Goal: Task Accomplishment & Management: Manage account settings

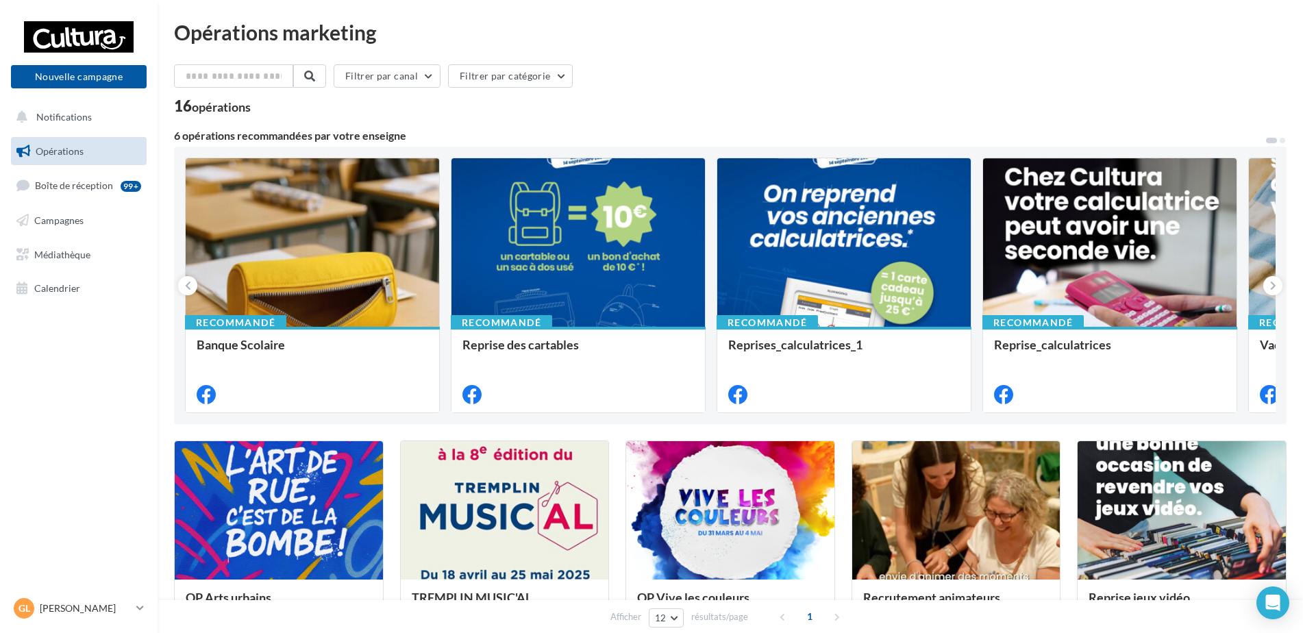
click at [96, 143] on link "Opérations" at bounding box center [78, 151] width 141 height 29
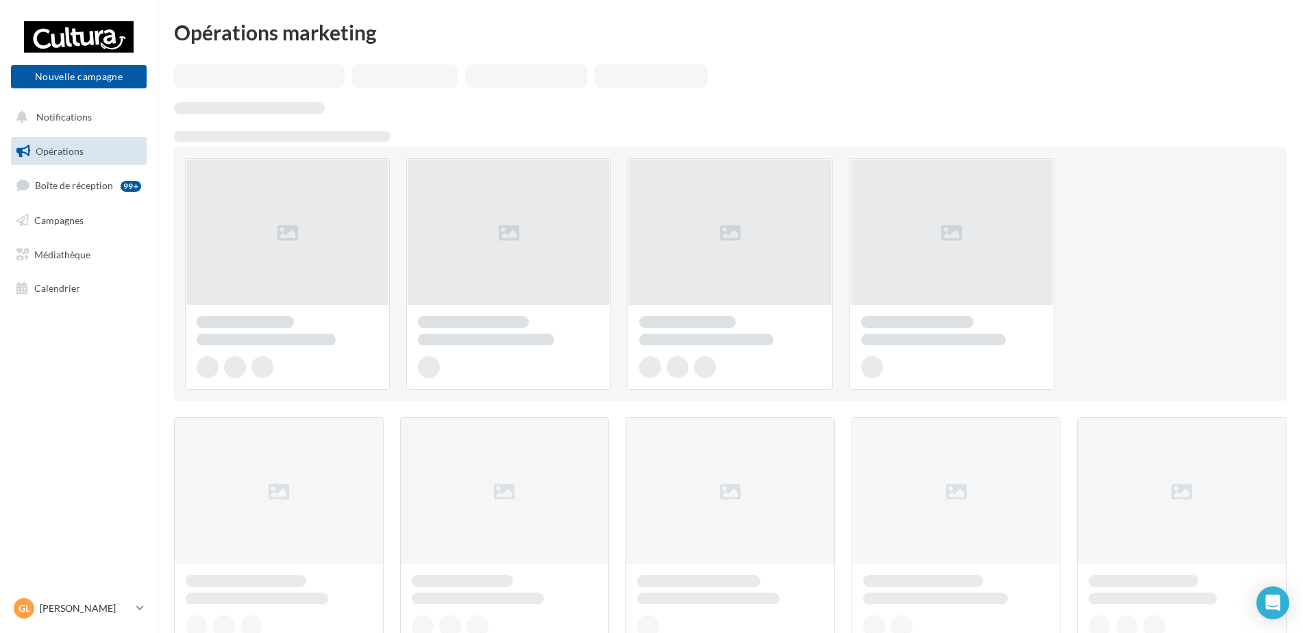
click at [71, 228] on link "Campagnes" at bounding box center [78, 220] width 141 height 29
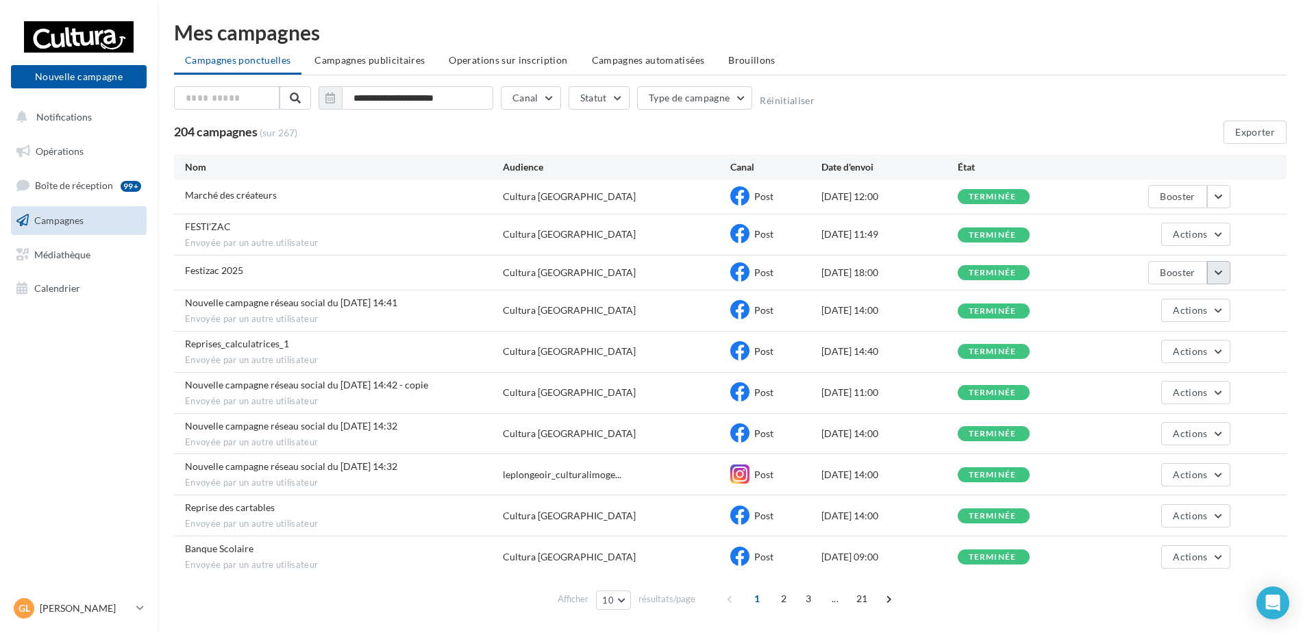
click at [1216, 272] on button "button" at bounding box center [1218, 272] width 23 height 23
click at [1155, 291] on button "Voir les résultats" at bounding box center [1162, 305] width 137 height 36
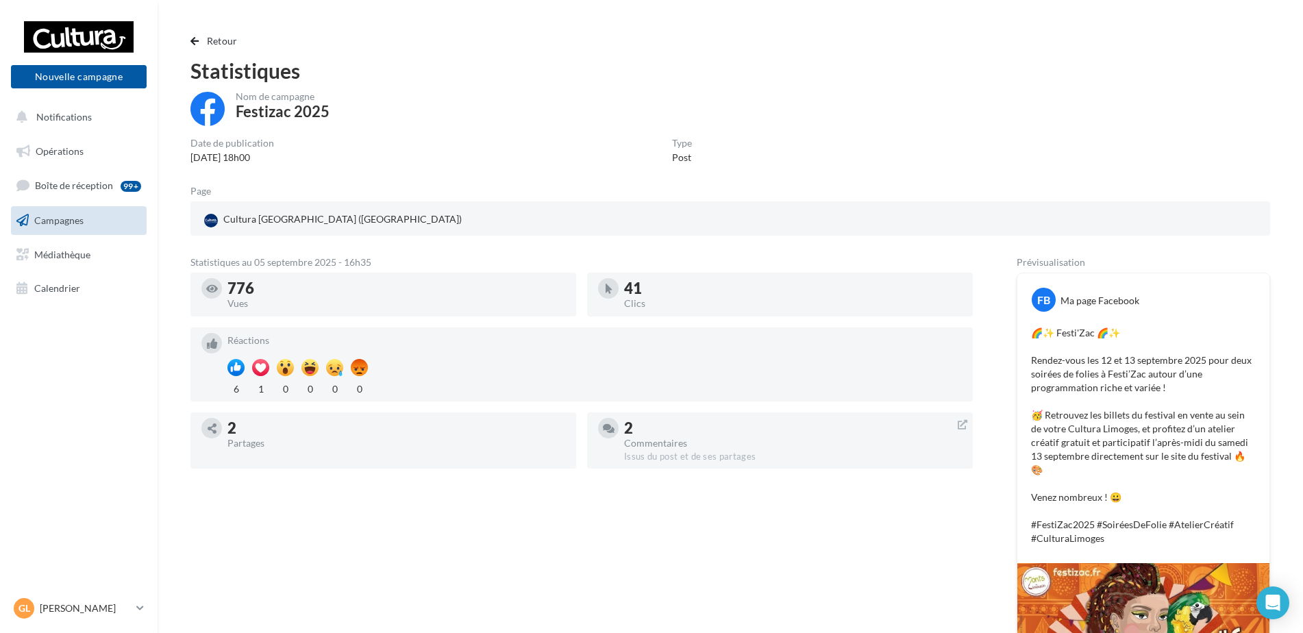
click at [458, 205] on div "Cultura Limoges (Limoges)" at bounding box center [730, 218] width 1080 height 34
click at [65, 214] on span "Campagnes" at bounding box center [58, 220] width 49 height 12
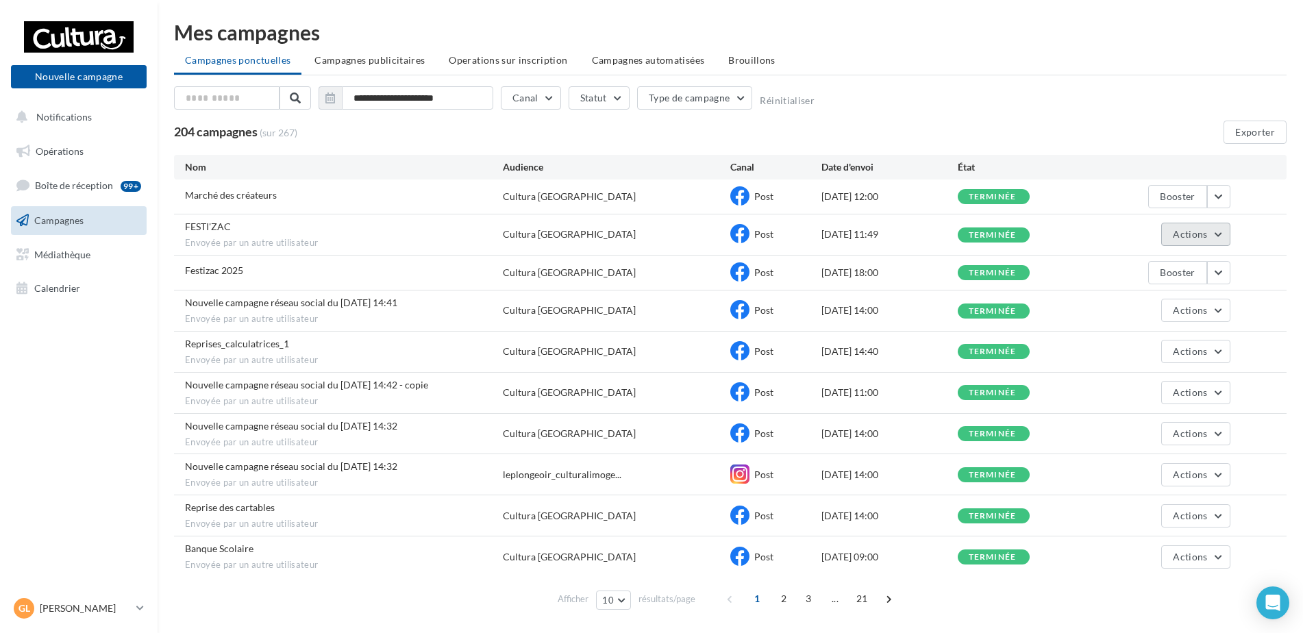
click at [1222, 237] on button "Actions" at bounding box center [1195, 234] width 69 height 23
click at [1096, 93] on div "**********" at bounding box center [730, 100] width 1113 height 29
click at [1216, 264] on button "button" at bounding box center [1218, 272] width 23 height 23
click at [1157, 382] on button "Renommer" at bounding box center [1162, 376] width 137 height 36
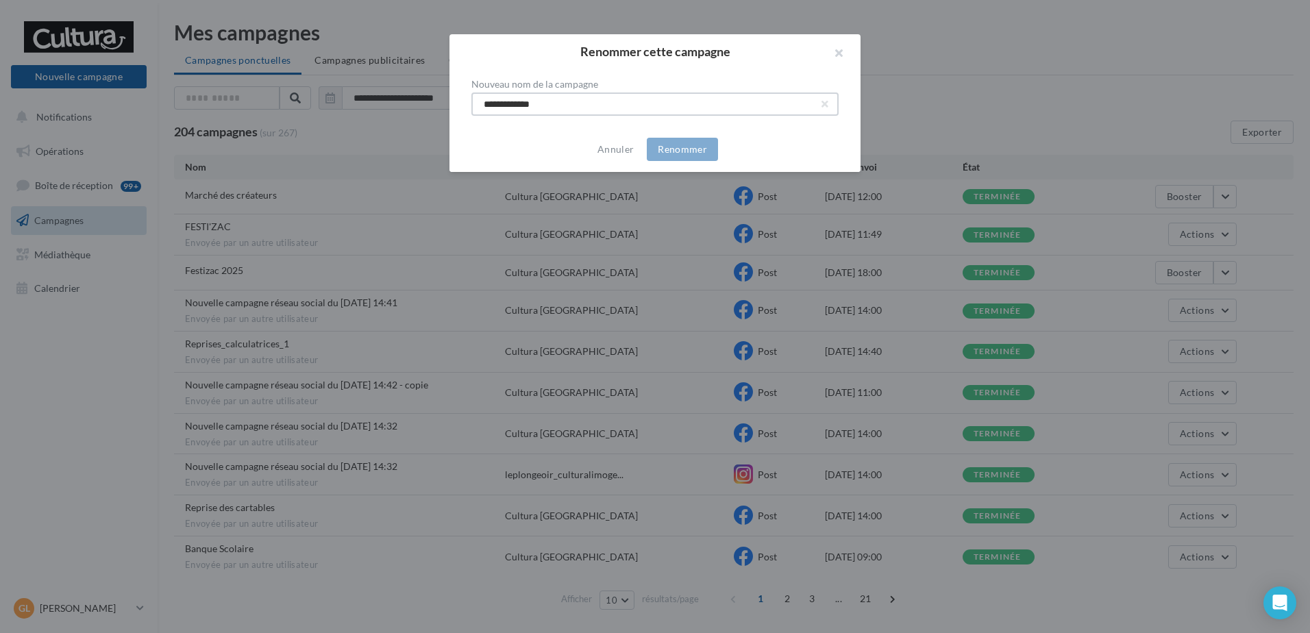
click at [611, 104] on input "**********" at bounding box center [654, 104] width 367 height 23
type input "**********"
click at [652, 140] on button "Renommer" at bounding box center [682, 149] width 71 height 23
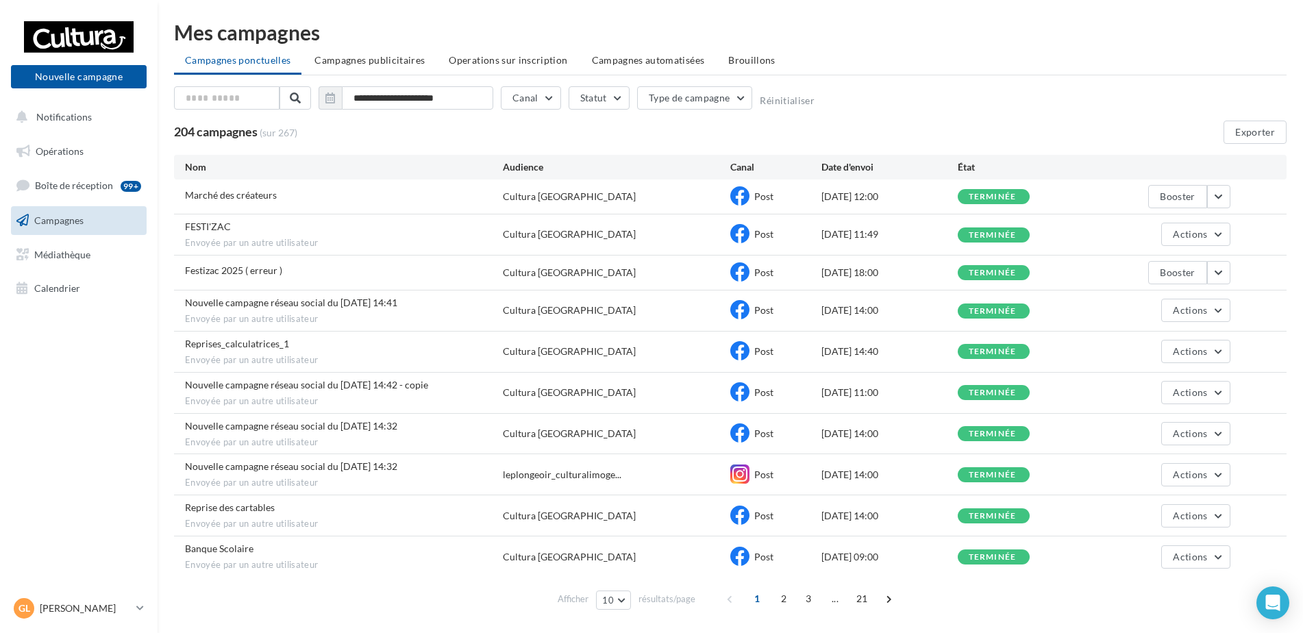
click at [260, 266] on span "Festizac 2025 ( erreur )" at bounding box center [233, 270] width 97 height 12
click at [1224, 277] on button "button" at bounding box center [1218, 272] width 23 height 23
click at [1146, 320] on button "Voir les résultats" at bounding box center [1162, 305] width 137 height 36
click at [1218, 239] on button "Actions" at bounding box center [1195, 234] width 69 height 23
click at [1171, 267] on button "Voir les résultats" at bounding box center [1162, 267] width 137 height 36
